Goal: Task Accomplishment & Management: Use online tool/utility

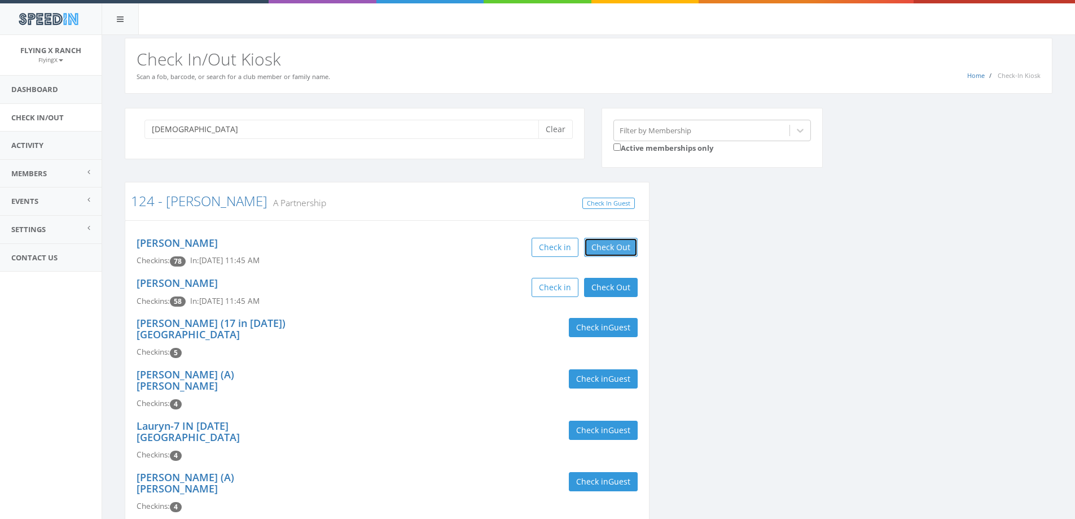
click at [608, 256] on button "Check Out" at bounding box center [611, 247] width 54 height 19
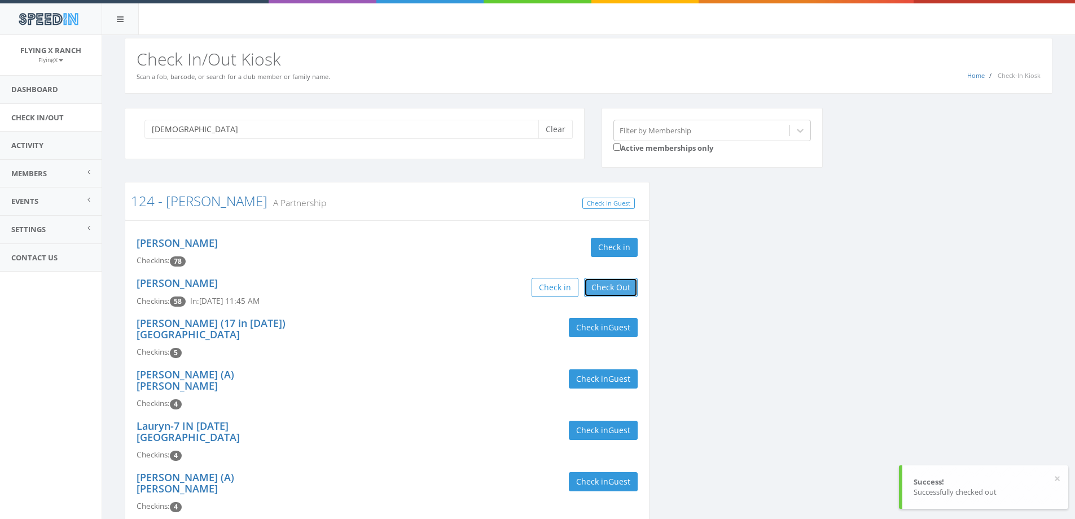
click at [602, 292] on button "Check Out" at bounding box center [611, 287] width 54 height 19
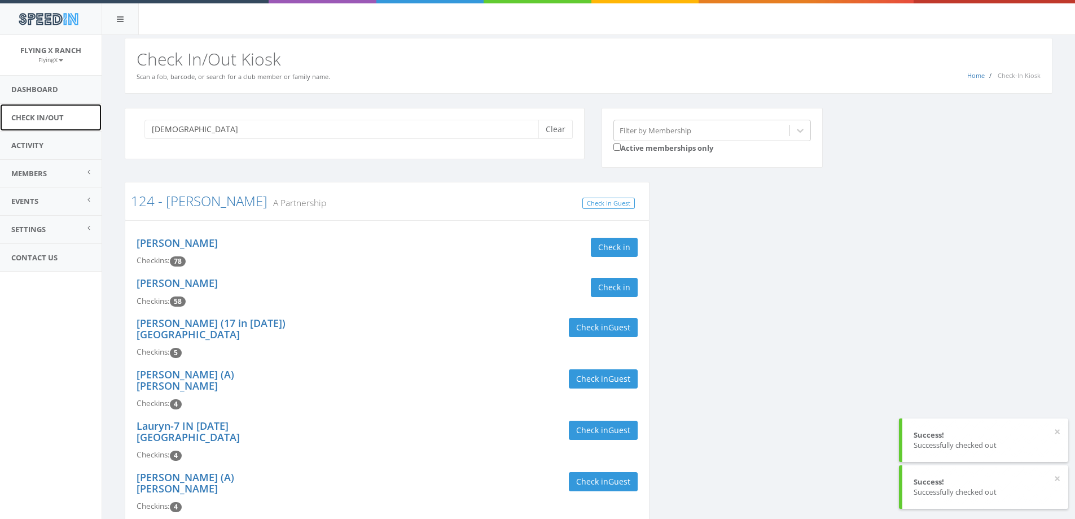
click at [58, 115] on link "Check In/Out" at bounding box center [51, 118] width 102 height 28
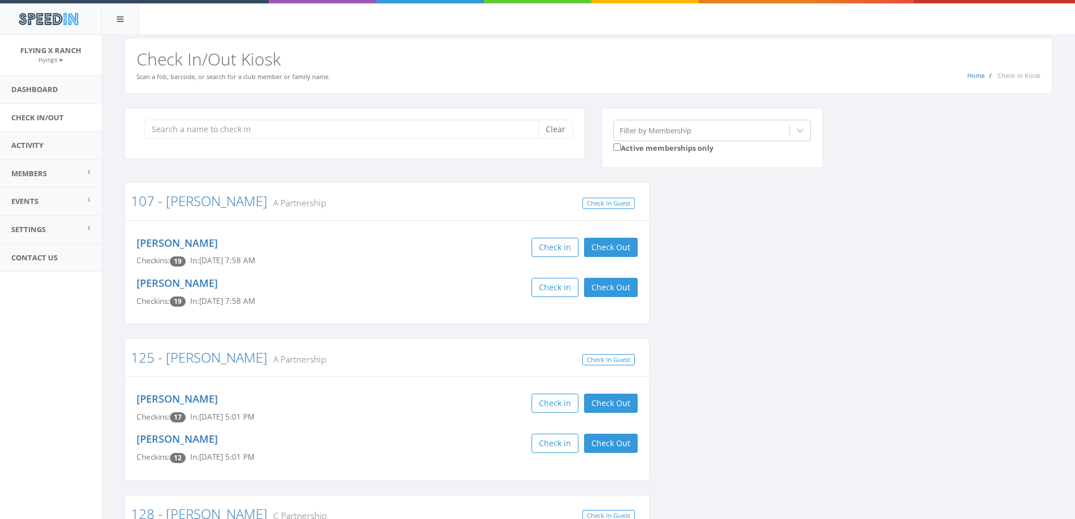
click at [218, 126] on input "search" at bounding box center [345, 129] width 402 height 19
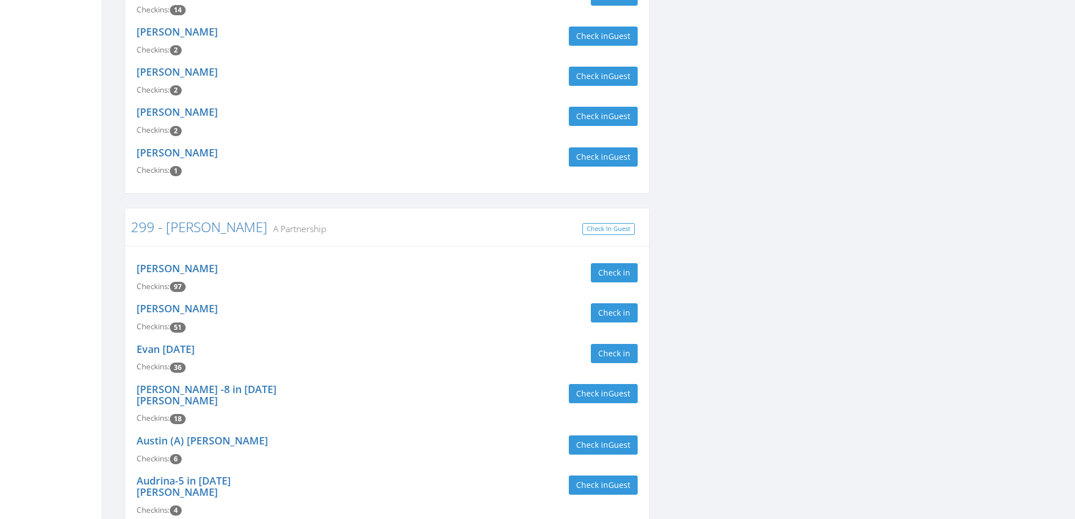
scroll to position [564, 0]
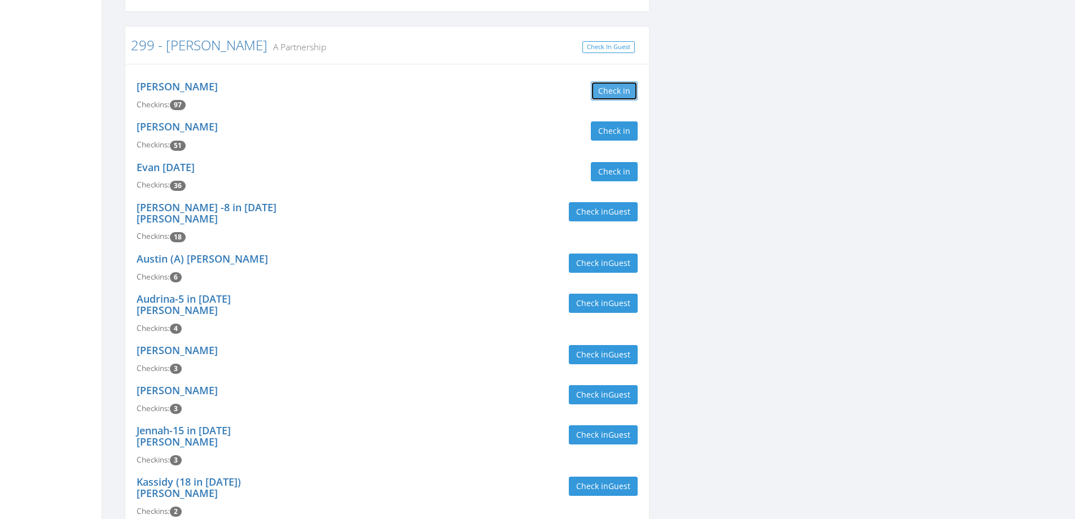
click at [622, 83] on button "Check in" at bounding box center [614, 90] width 47 height 19
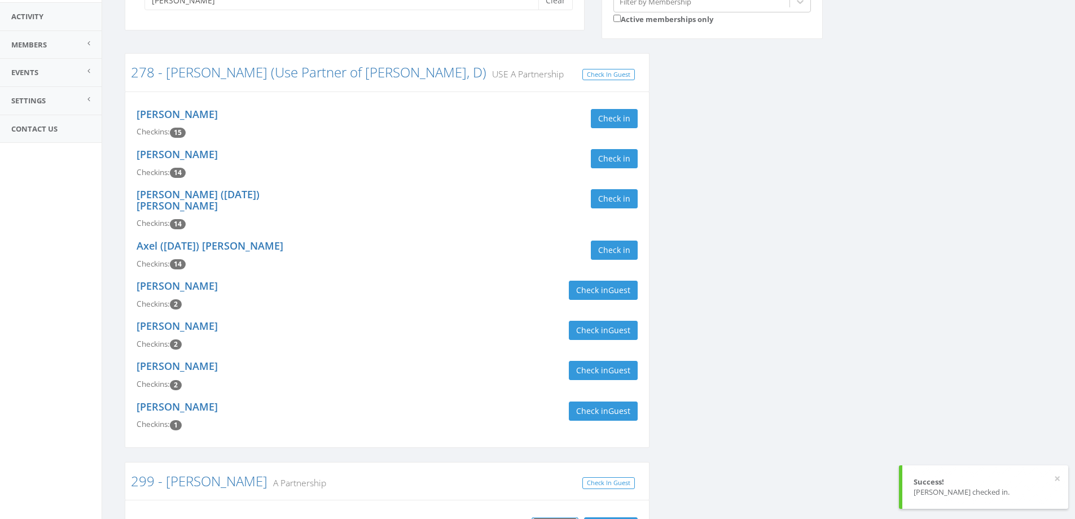
scroll to position [0, 0]
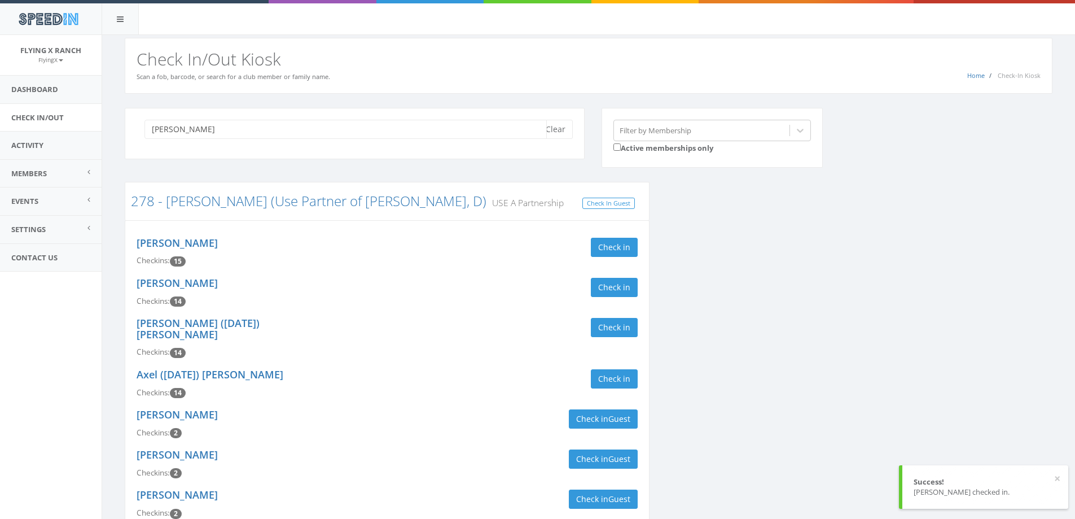
drag, startPoint x: 222, startPoint y: 131, endPoint x: 0, endPoint y: 122, distance: 222.5
click at [0, 122] on body "SpeedIn SpeedIn Flying X Ranch FlyingX My Profile Logout Dashboard Check In/Out…" at bounding box center [537, 259] width 1075 height 519
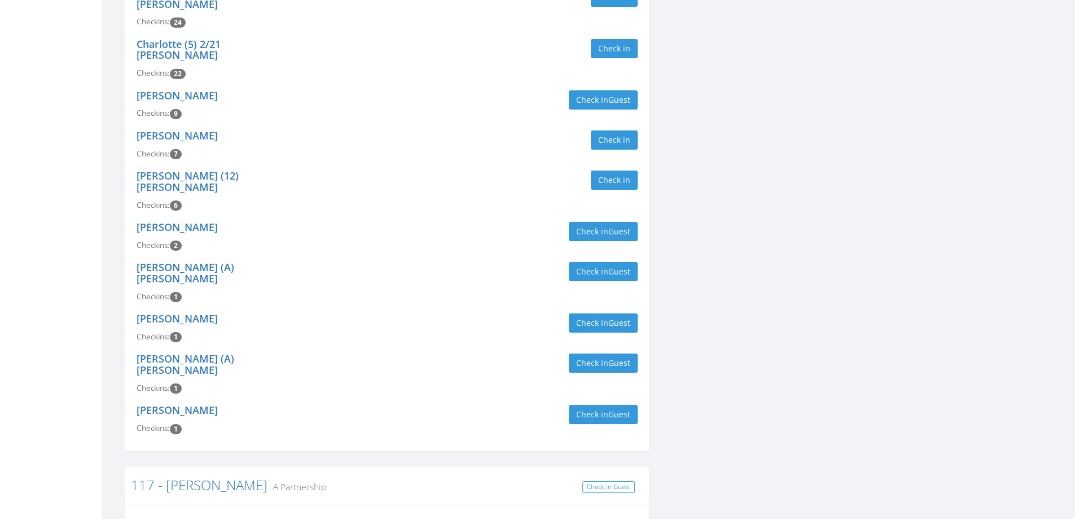
scroll to position [451, 0]
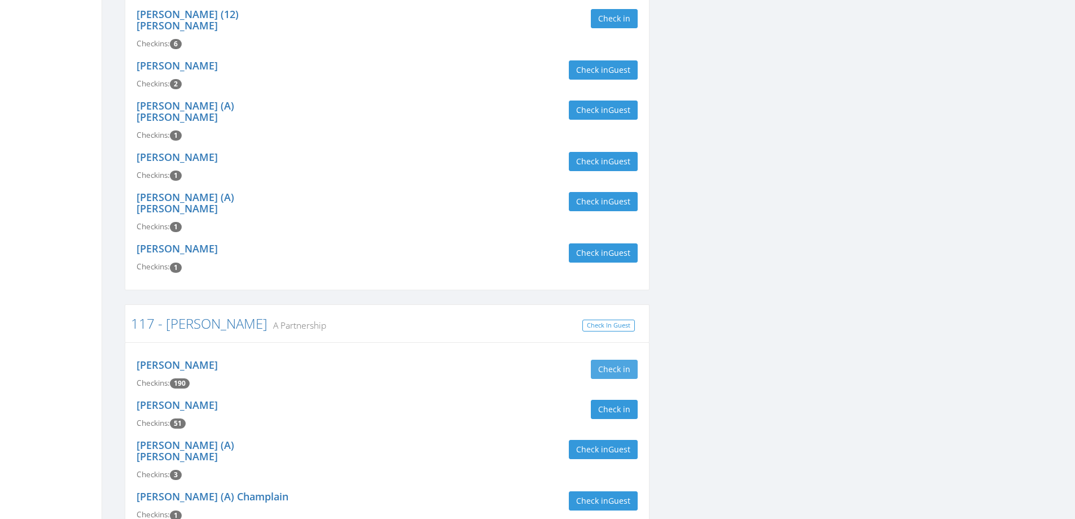
type input "van"
click at [599, 359] on button "Check in" at bounding box center [614, 368] width 47 height 19
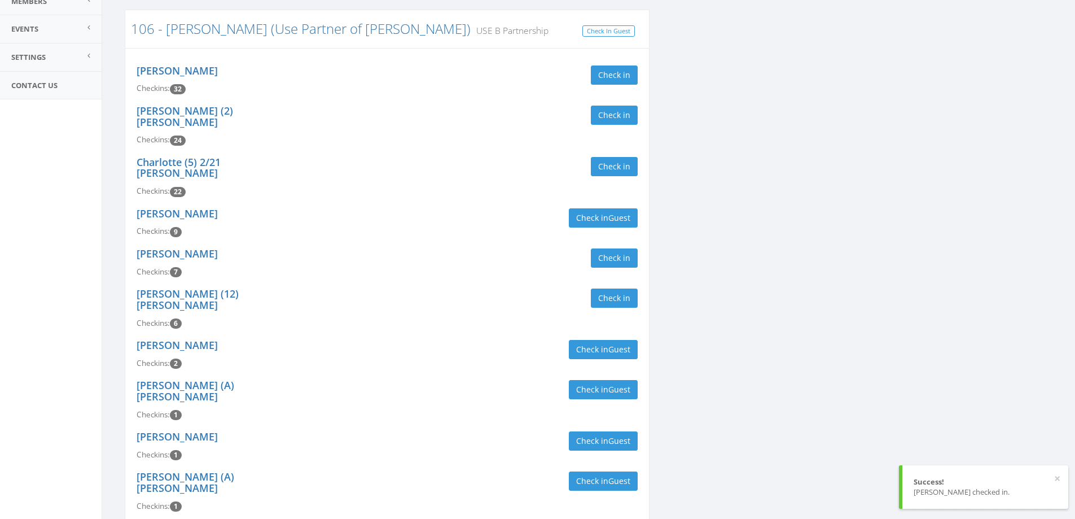
scroll to position [0, 0]
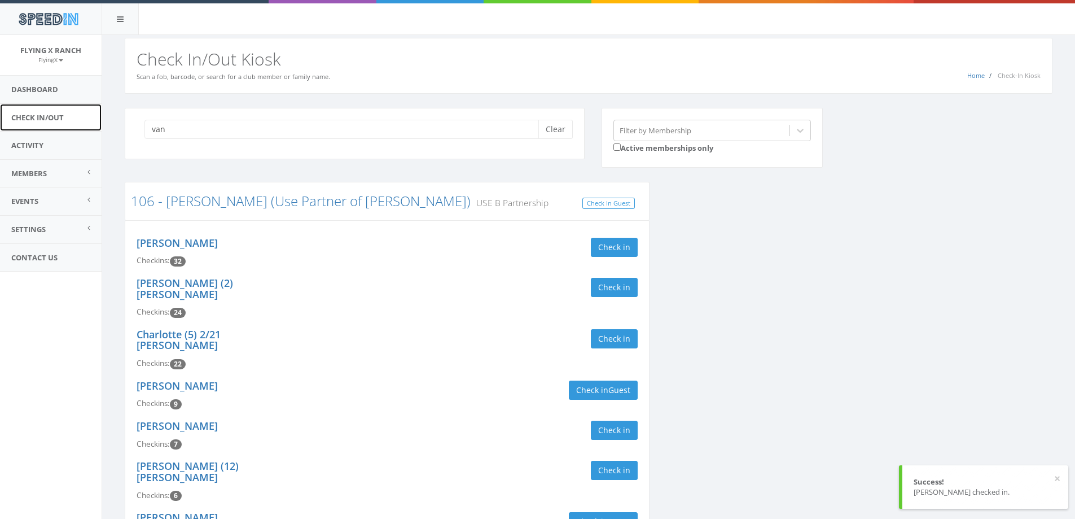
click at [43, 118] on link "Check In/Out" at bounding box center [51, 118] width 102 height 28
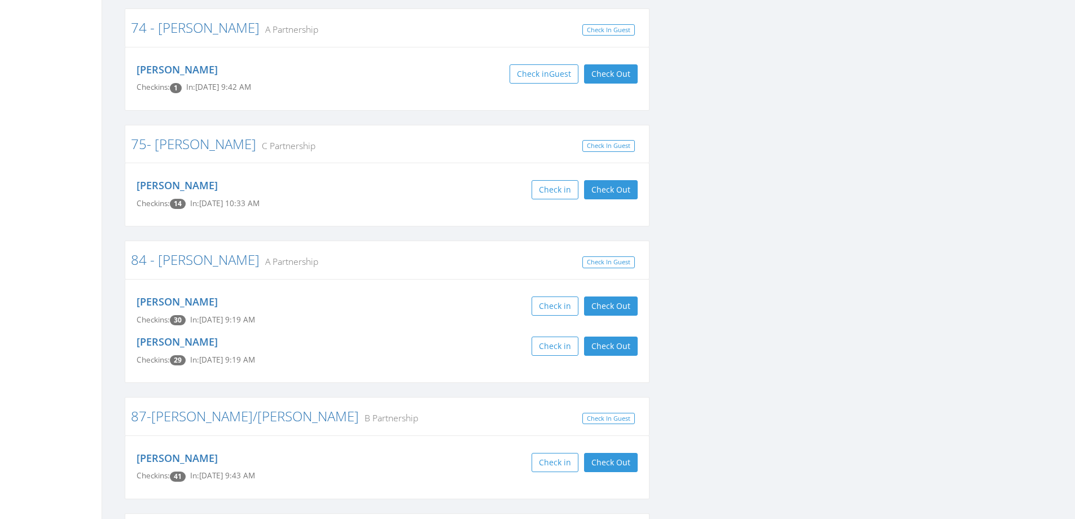
scroll to position [2814, 0]
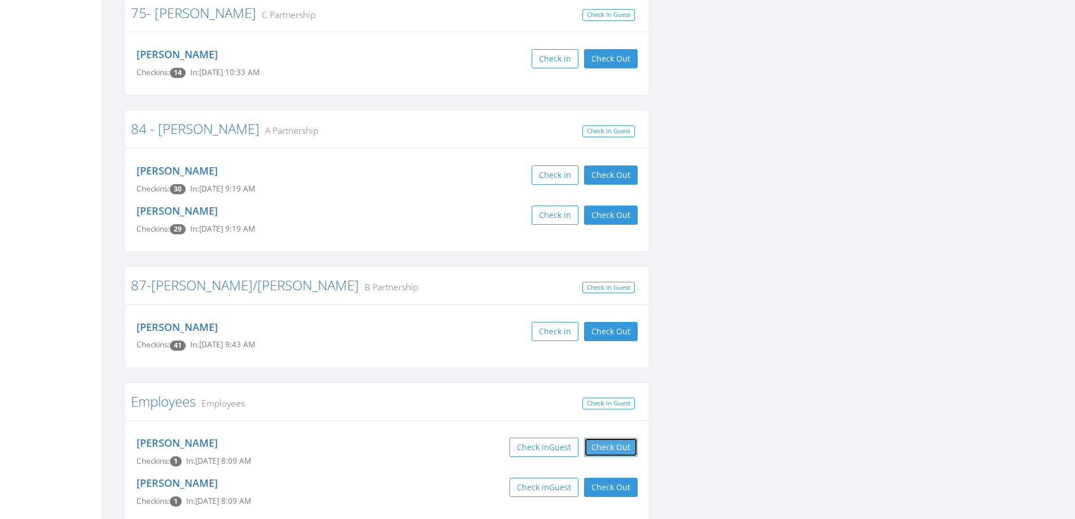
click at [609, 437] on button "Check Out" at bounding box center [611, 446] width 54 height 19
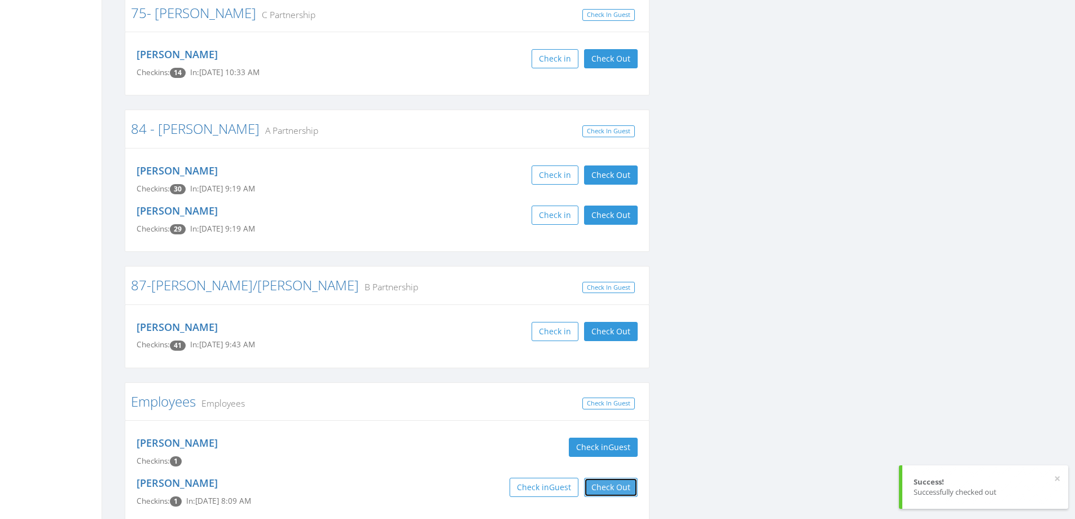
click at [605, 477] on button "Check Out" at bounding box center [611, 486] width 54 height 19
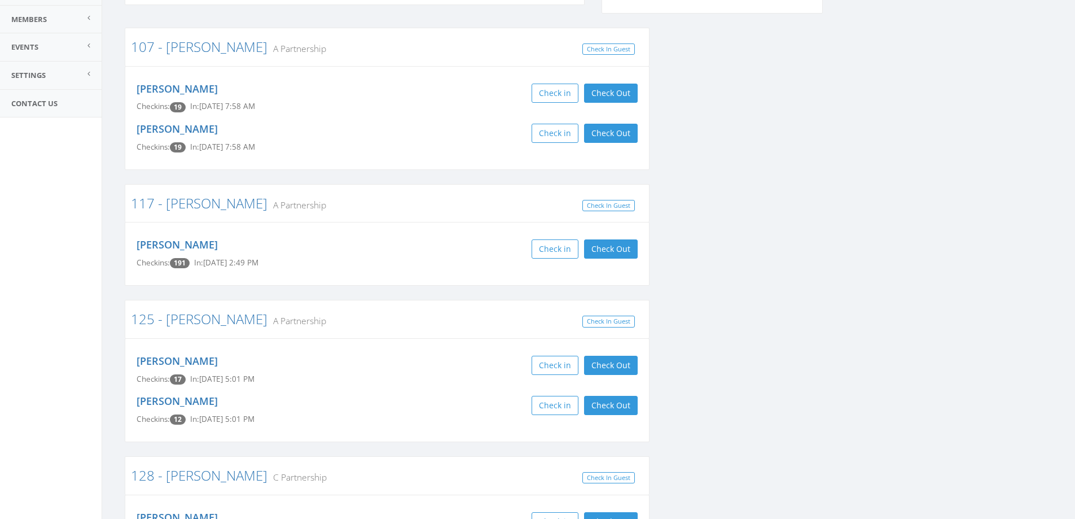
scroll to position [0, 0]
